Goal: Task Accomplishment & Management: Manage account settings

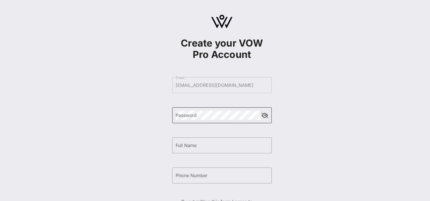
click at [223, 108] on div "Password" at bounding box center [218, 115] width 85 height 16
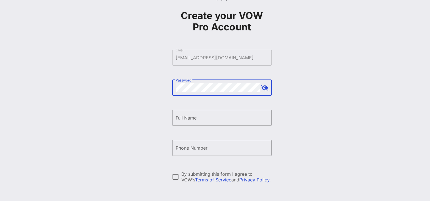
scroll to position [17, 0]
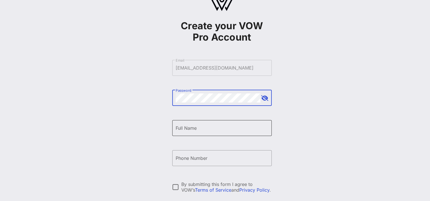
click at [245, 124] on input "Full Name" at bounding box center [222, 128] width 93 height 9
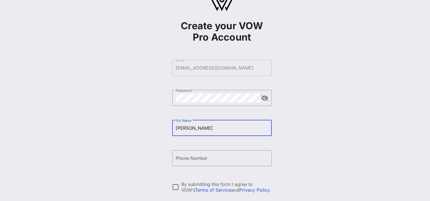
type input "[PERSON_NAME]"
drag, startPoint x: 168, startPoint y: 122, endPoint x: 169, endPoint y: 125, distance: 3.1
click at [168, 124] on div "Create your VOW Pro Account ​ Email [EMAIL_ADDRESS][DOMAIN_NAME] ​ Password ​ F…" at bounding box center [222, 121] width 417 height 276
click at [194, 157] on input "Phone Number" at bounding box center [222, 158] width 93 height 9
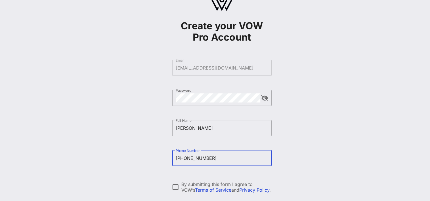
type input "[PHONE_NUMBER]"
click at [314, 142] on div "Create your VOW Pro Account ​ Email [EMAIL_ADDRESS][DOMAIN_NAME] ​ Password ​ F…" at bounding box center [222, 121] width 417 height 276
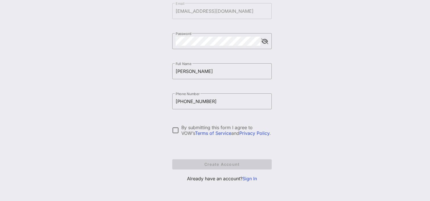
drag, startPoint x: 175, startPoint y: 129, endPoint x: 183, endPoint y: 138, distance: 12.9
click at [175, 130] on div at bounding box center [176, 131] width 10 height 10
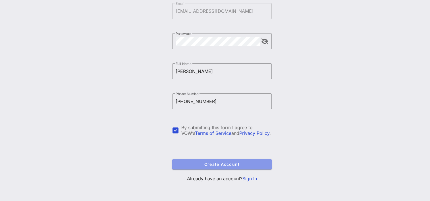
drag, startPoint x: 215, startPoint y: 163, endPoint x: 286, endPoint y: 128, distance: 79.0
click at [218, 160] on button "Create Account" at bounding box center [222, 165] width 100 height 10
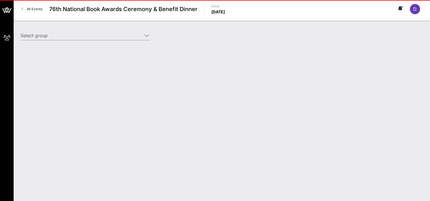
type input "ReaderLink (ReaderLink) [[PERSON_NAME], [EMAIL_ADDRESS][DOMAIN_NAME]]"
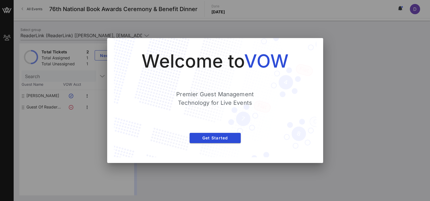
click at [222, 132] on div "Welcome to VOW Premier Guest Management Technology for Live Events Get Started" at bounding box center [215, 97] width 180 height 97
click at [221, 136] on span "Get Started" at bounding box center [215, 138] width 42 height 5
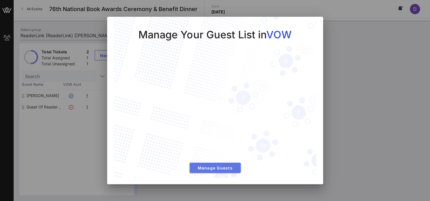
click at [220, 166] on span "Manage Guests" at bounding box center [215, 168] width 42 height 5
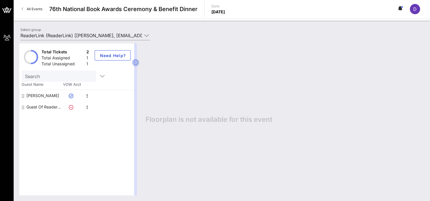
click at [48, 106] on div "Guest Of ReaderLink" at bounding box center [44, 107] width 36 height 11
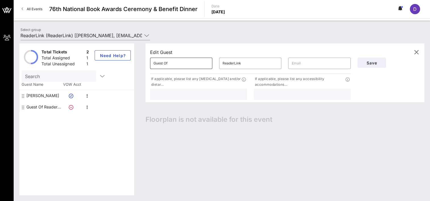
click at [177, 61] on input "Guest Of" at bounding box center [181, 63] width 55 height 9
drag, startPoint x: 169, startPoint y: 64, endPoint x: 151, endPoint y: 59, distance: 19.5
click at [151, 59] on div "​ Guest Of" at bounding box center [181, 63] width 62 height 11
type input "[PERSON_NAME]"
type input "a"
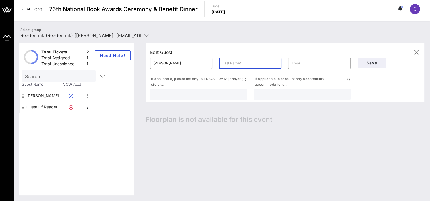
type input "B"
type input "Abboud"
click at [202, 52] on div "Edit Guest" at bounding box center [285, 52] width 270 height 9
click at [303, 67] on input "text" at bounding box center [319, 63] width 55 height 9
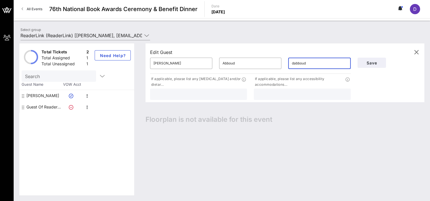
type input "[EMAIL_ADDRESS][DOMAIN_NAME]"
click at [368, 65] on span "Save" at bounding box center [371, 63] width 19 height 5
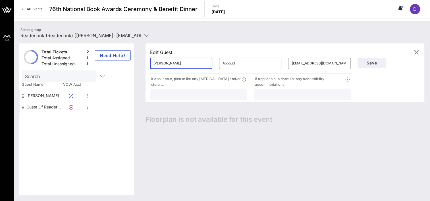
drag, startPoint x: 180, startPoint y: 63, endPoint x: 151, endPoint y: 56, distance: 30.0
click at [151, 56] on div "Edit Guest ​ [PERSON_NAME] ​ [PERSON_NAME] ​ [EMAIL_ADDRESS][DOMAIN_NAME] If ap…" at bounding box center [285, 73] width 279 height 59
type input "[PERSON_NAME]"
drag, startPoint x: 243, startPoint y: 64, endPoint x: 212, endPoint y: 59, distance: 32.2
click at [212, 59] on div "​ [PERSON_NAME] ​ [PERSON_NAME] ​ [EMAIL_ADDRESS][DOMAIN_NAME]" at bounding box center [251, 63] width 208 height 18
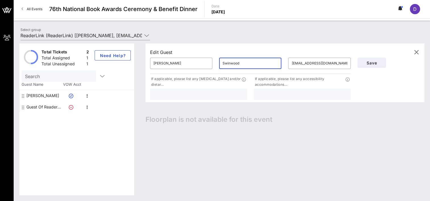
type input "Swinwood"
drag, startPoint x: 334, startPoint y: 63, endPoint x: 291, endPoint y: 59, distance: 42.9
click at [292, 59] on input "[EMAIL_ADDRESS][DOMAIN_NAME]" at bounding box center [319, 63] width 55 height 9
paste input "[PERSON_NAME]"
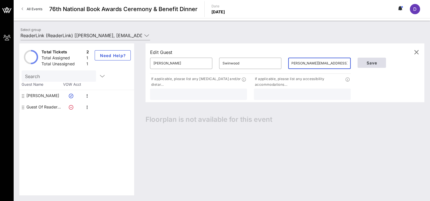
type input "[PERSON_NAME][EMAIL_ADDRESS][DOMAIN_NAME]"
click at [363, 64] on span "Save" at bounding box center [371, 63] width 19 height 5
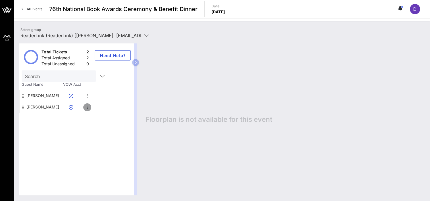
click at [85, 107] on icon "button" at bounding box center [87, 107] width 7 height 7
click at [97, 119] on div "Delete" at bounding box center [101, 120] width 11 height 5
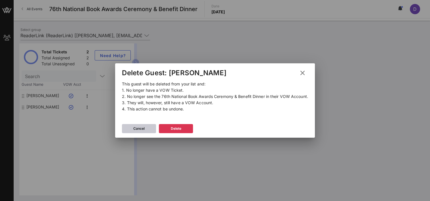
click at [138, 130] on icon at bounding box center [139, 129] width 4 height 4
